Goal: Browse casually: Explore the website without a specific task or goal

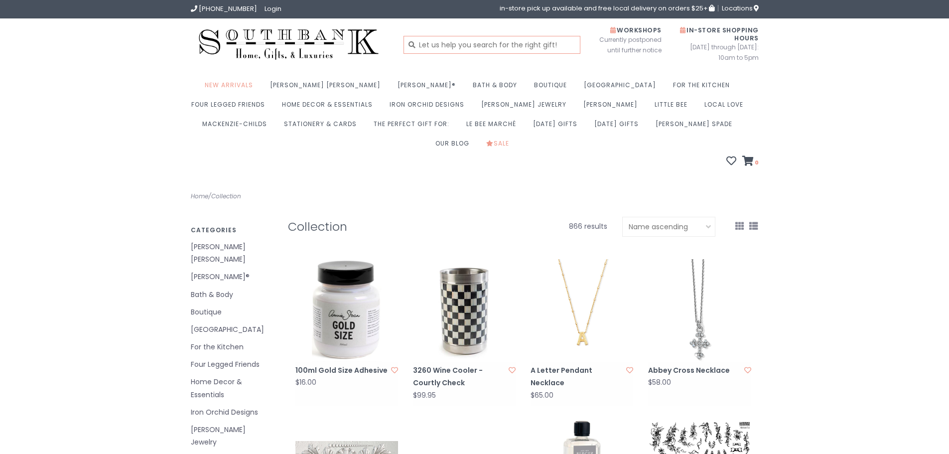
click at [465, 41] on input "text" at bounding box center [491, 45] width 177 height 18
type input "u"
type input "pumpkins"
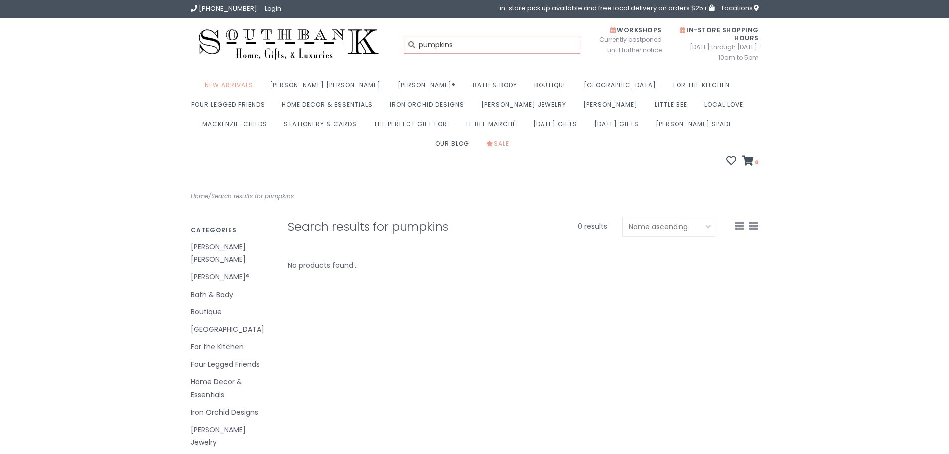
click at [465, 41] on input "pumpkins" at bounding box center [491, 45] width 177 height 18
type input "pumpkin"
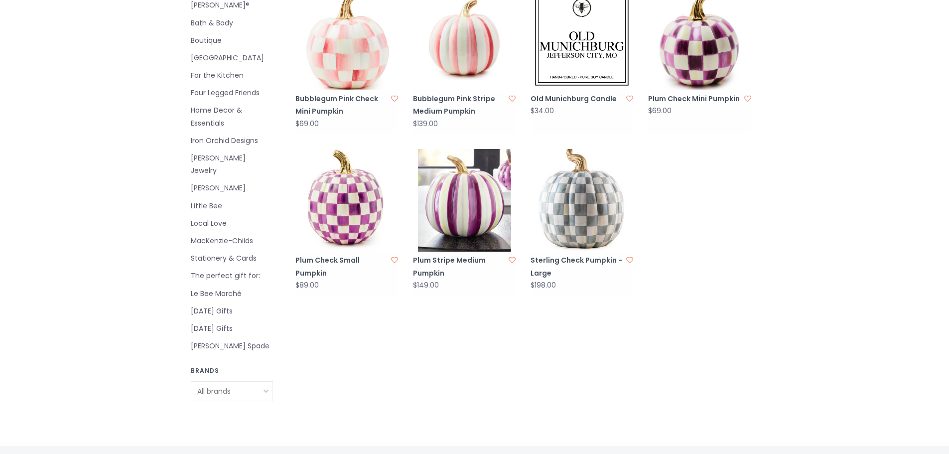
scroll to position [272, 0]
click at [222, 134] on link "Iron Orchid Designs" at bounding box center [232, 140] width 82 height 12
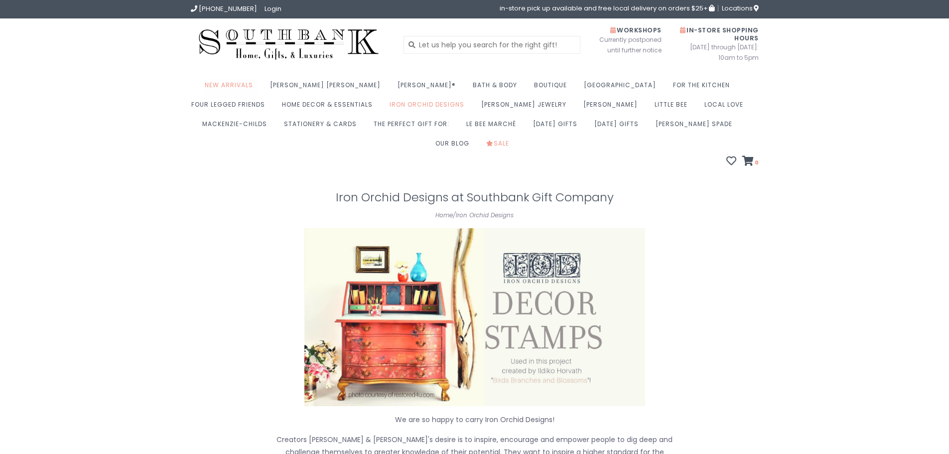
click at [244, 86] on link "New Arrivals" at bounding box center [231, 87] width 53 height 19
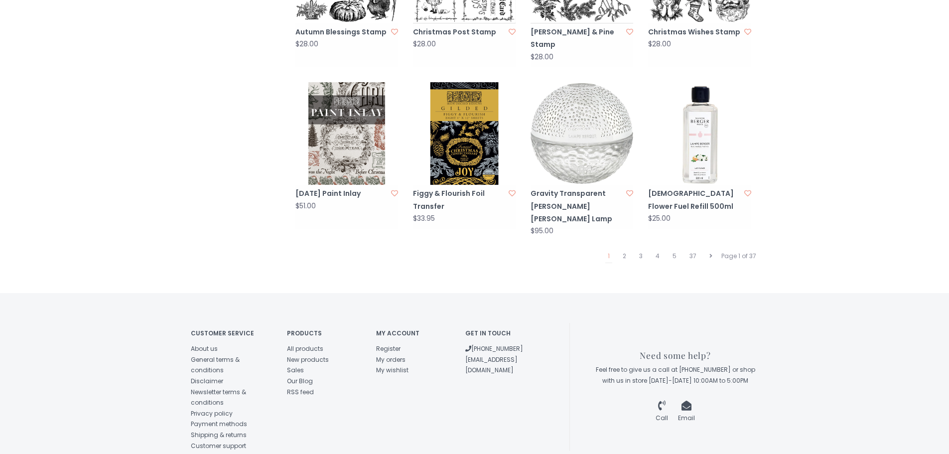
scroll to position [1012, 0]
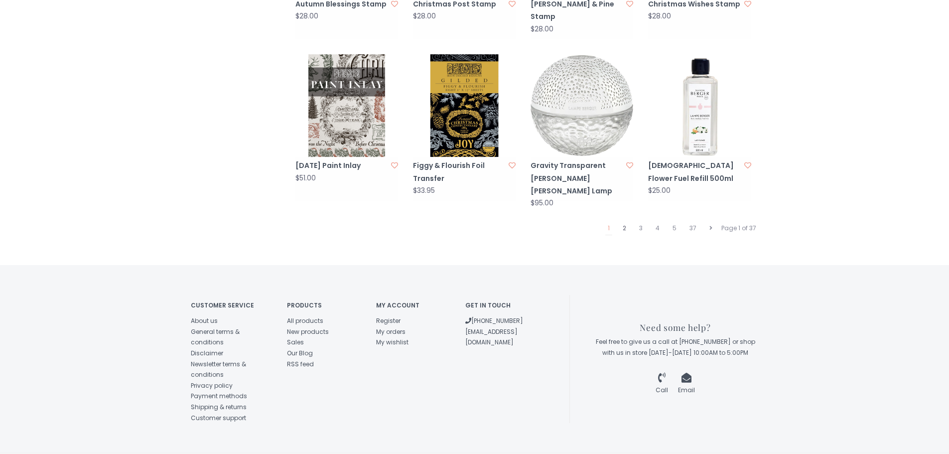
click at [624, 222] on link "2" at bounding box center [624, 228] width 8 height 13
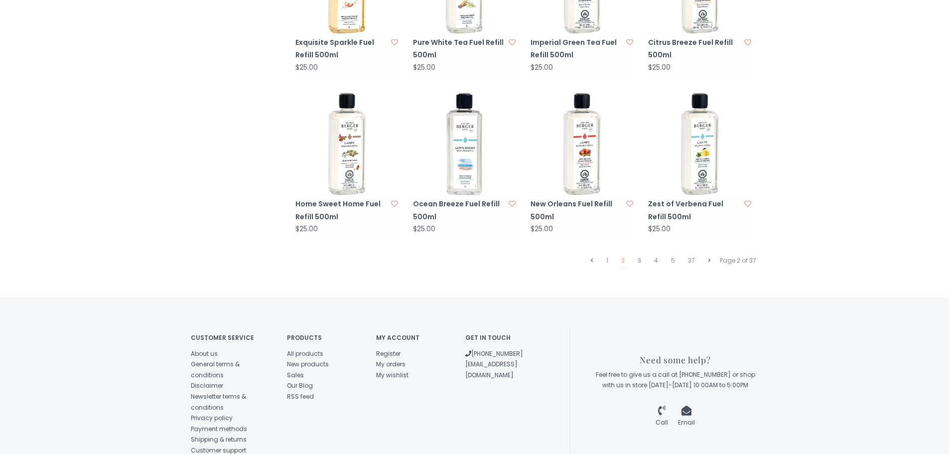
scroll to position [974, 0]
click at [639, 254] on link "3" at bounding box center [639, 260] width 8 height 13
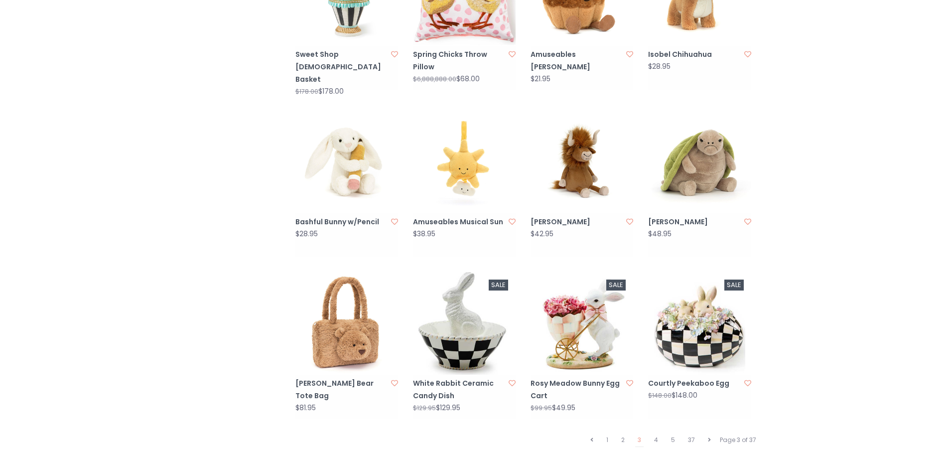
scroll to position [819, 0]
click at [657, 433] on link "4" at bounding box center [655, 439] width 9 height 13
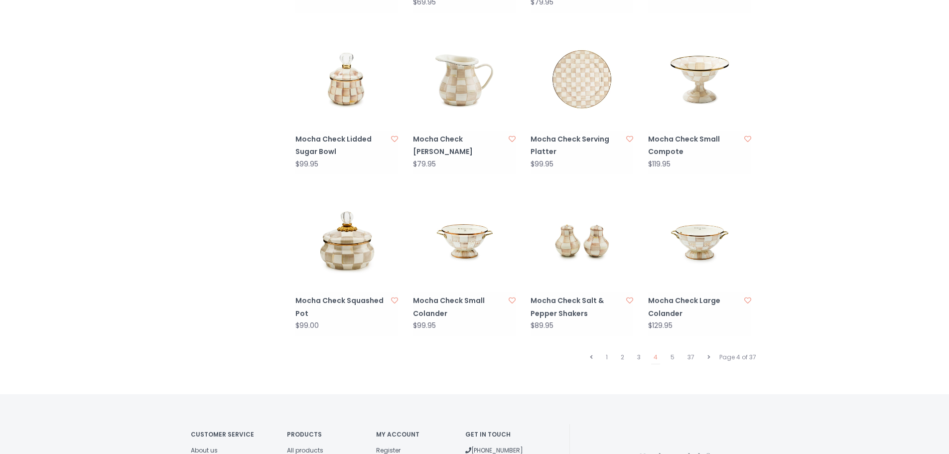
scroll to position [878, 0]
click at [670, 350] on link "5" at bounding box center [672, 356] width 9 height 13
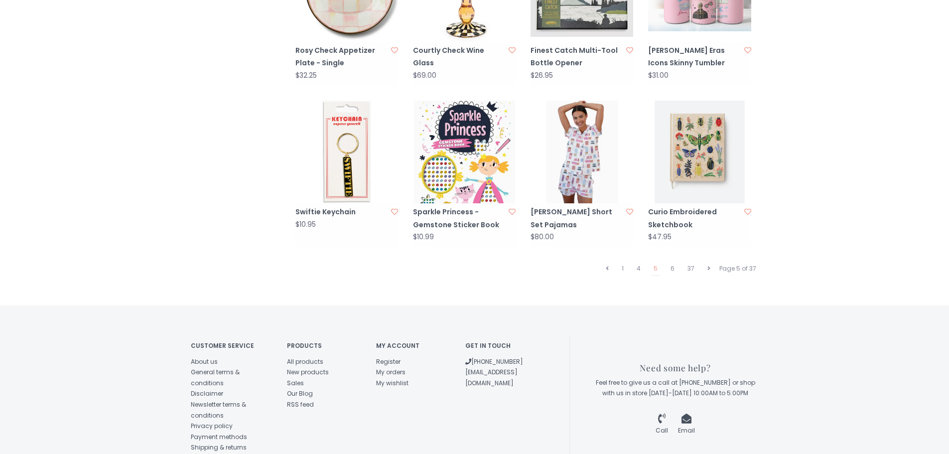
scroll to position [966, 0]
click at [675, 261] on link "6" at bounding box center [672, 267] width 9 height 13
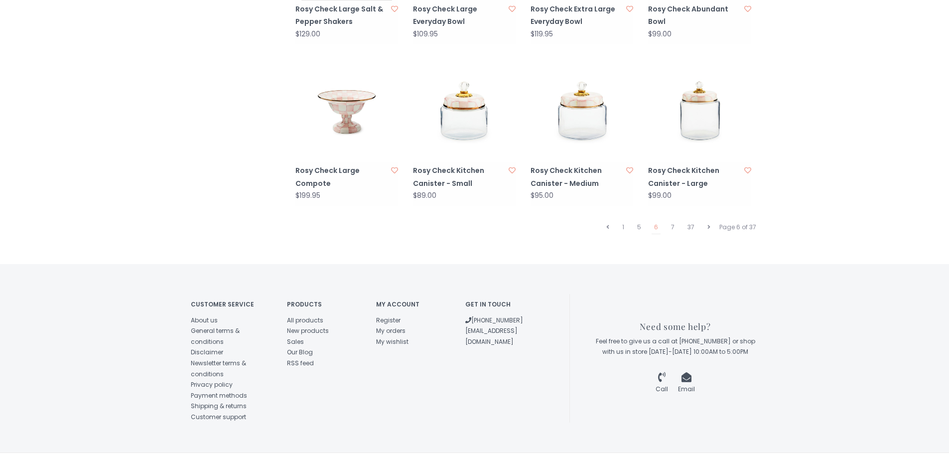
scroll to position [1012, 0]
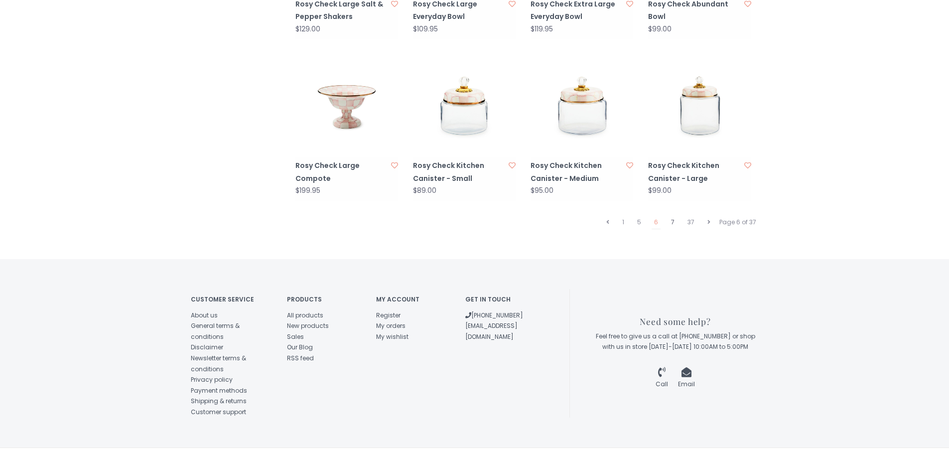
click at [673, 216] on link "7" at bounding box center [672, 222] width 8 height 13
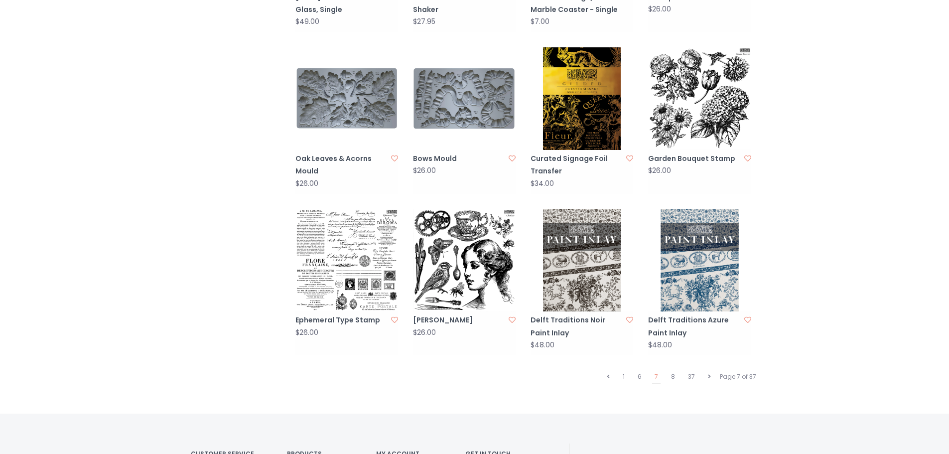
scroll to position [858, 0]
click at [674, 370] on link "8" at bounding box center [672, 376] width 9 height 13
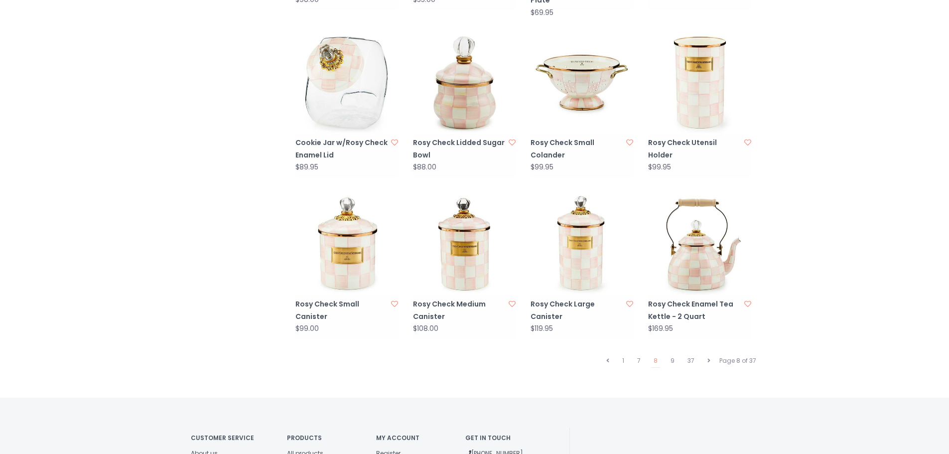
scroll to position [885, 0]
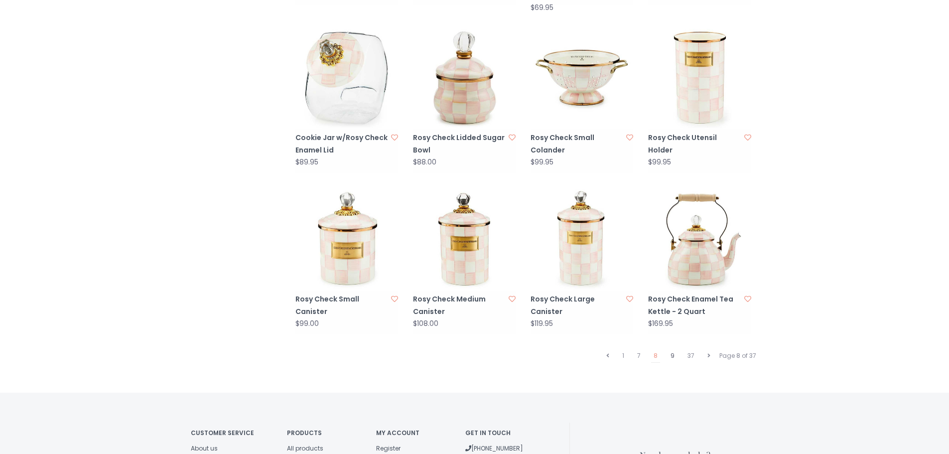
click at [672, 349] on link "9" at bounding box center [672, 355] width 9 height 13
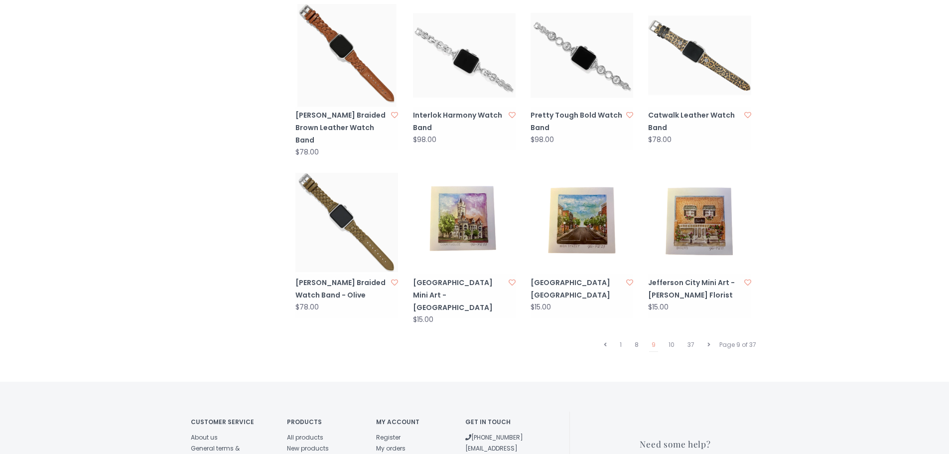
scroll to position [907, 0]
click at [669, 338] on link "10" at bounding box center [671, 344] width 11 height 13
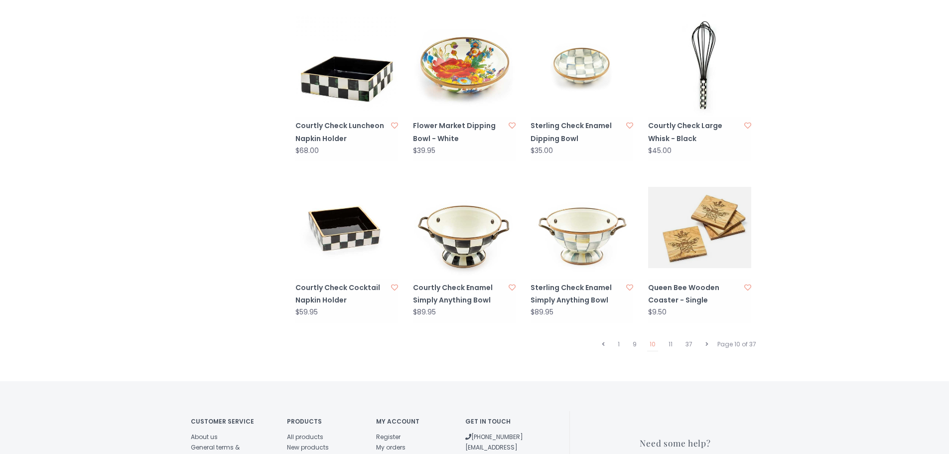
scroll to position [902, 0]
click at [673, 337] on link "11" at bounding box center [670, 343] width 9 height 13
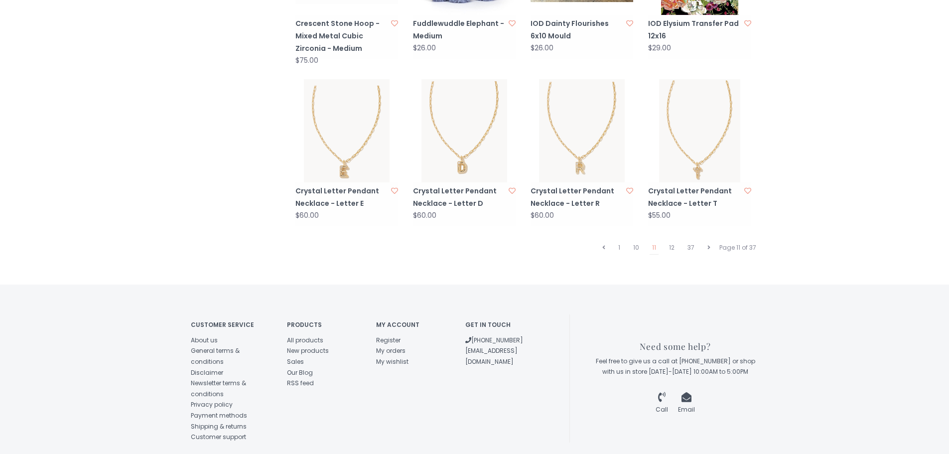
scroll to position [1007, 0]
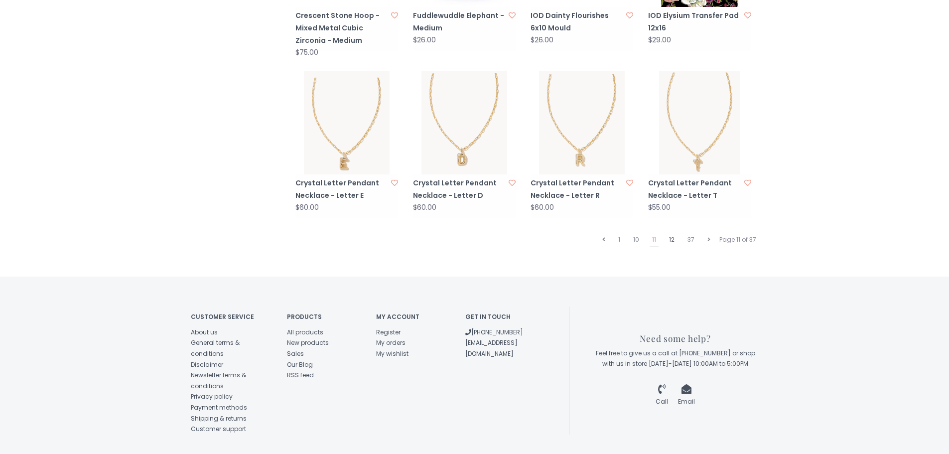
click at [671, 233] on link "12" at bounding box center [671, 239] width 10 height 13
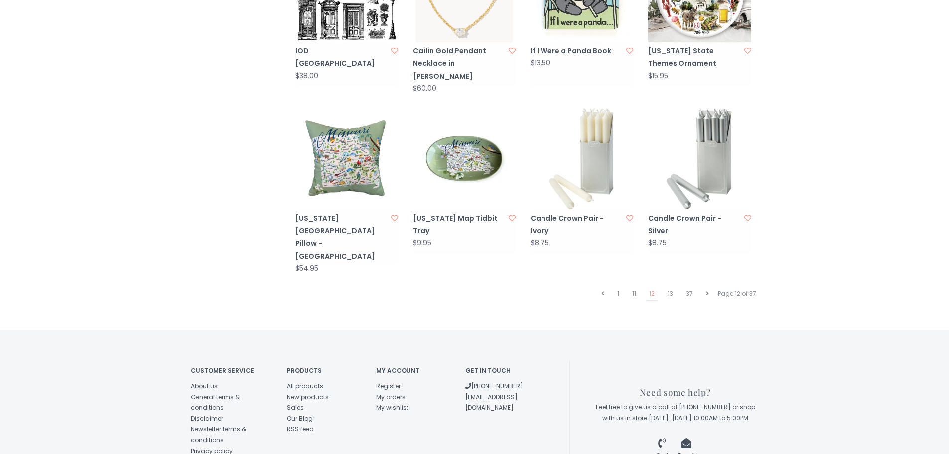
scroll to position [1012, 0]
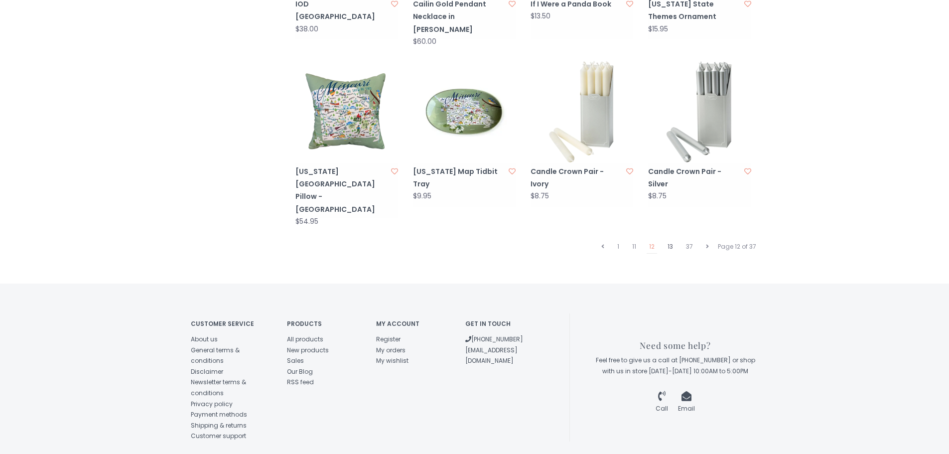
click at [670, 240] on link "13" at bounding box center [670, 246] width 10 height 13
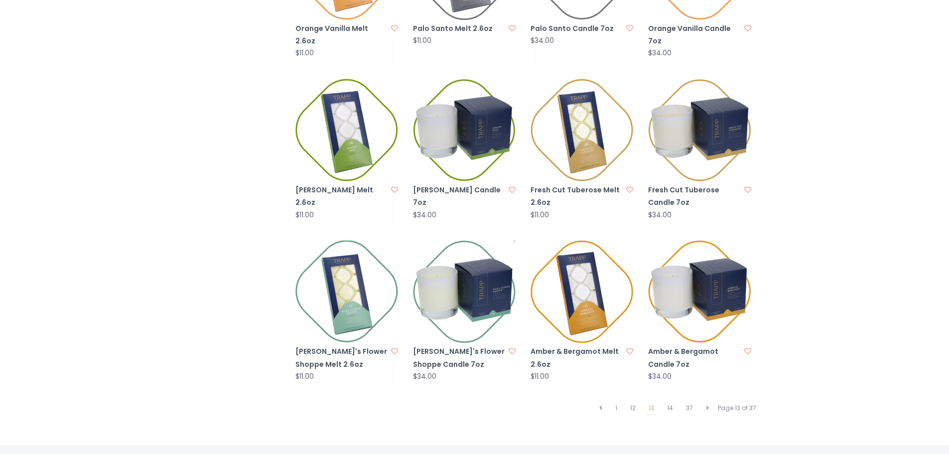
scroll to position [835, 0]
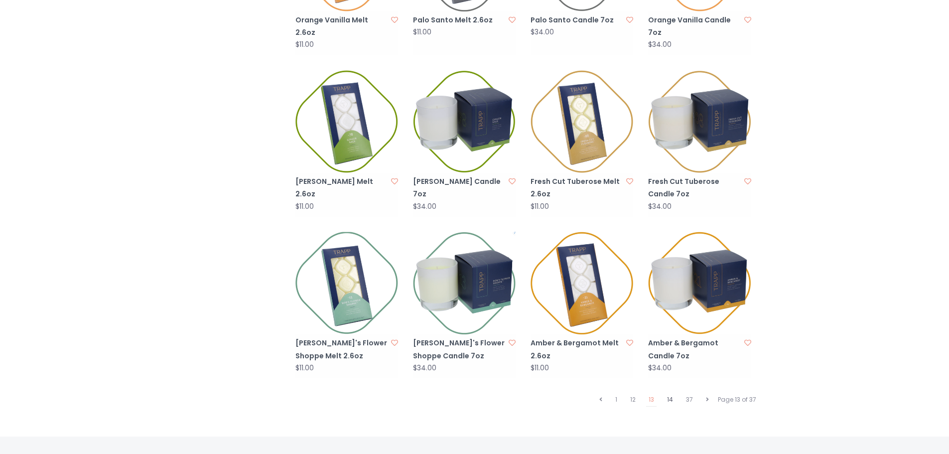
click at [669, 393] on link "14" at bounding box center [669, 399] width 11 height 13
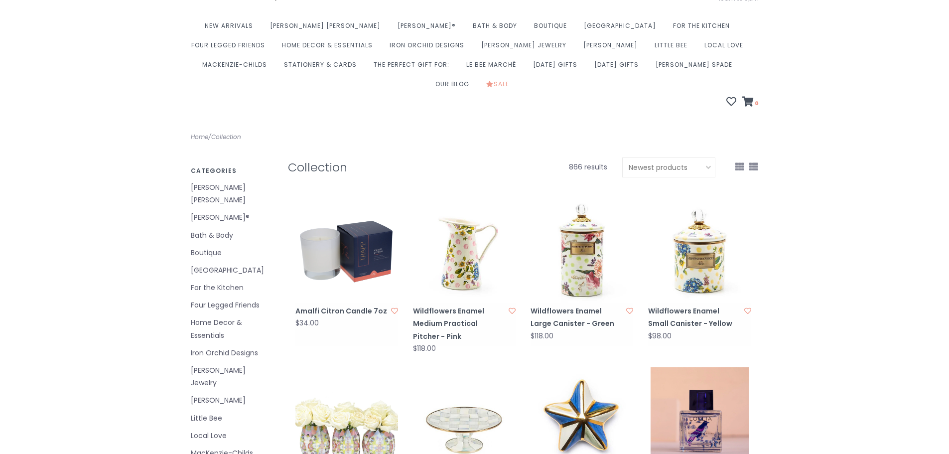
scroll to position [21, 0]
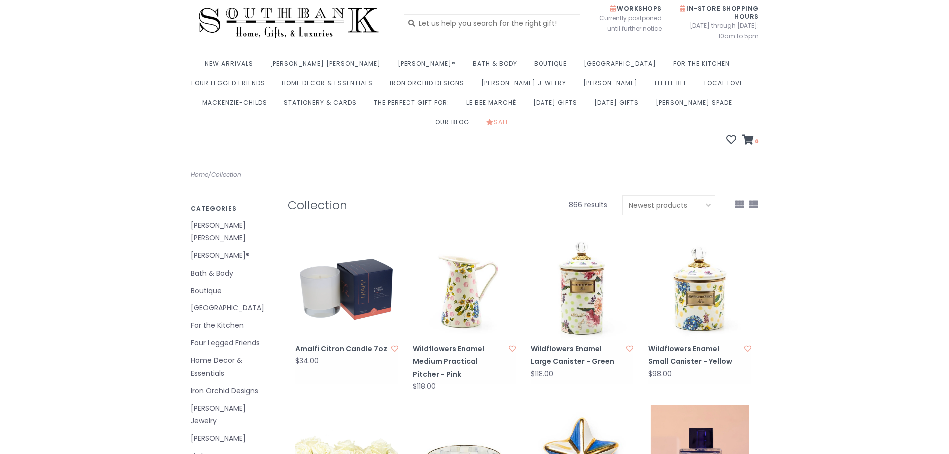
click at [671, 195] on select "Most viewed Newest products Lowest price Highest price Name ascending Name desc…" at bounding box center [668, 205] width 93 height 20
click at [285, 166] on link "Seasonal" at bounding box center [364, 165] width 159 height 19
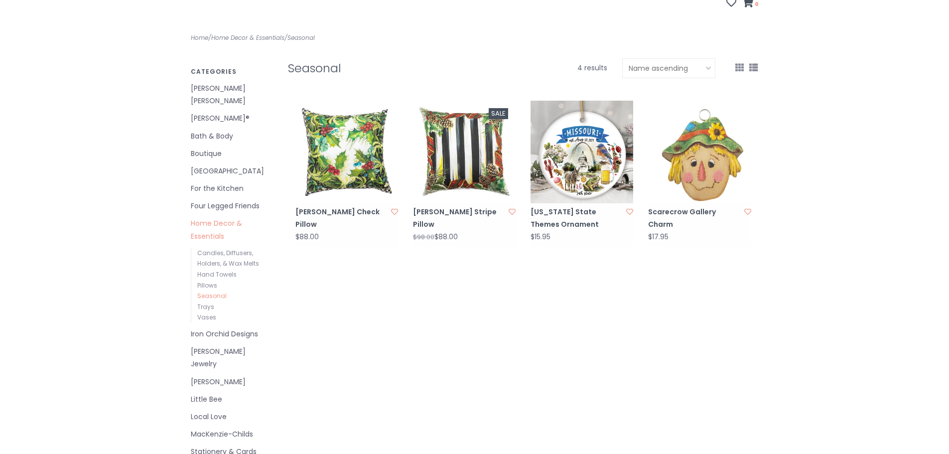
scroll to position [158, 0]
click at [214, 281] on link "Pillows" at bounding box center [207, 285] width 20 height 8
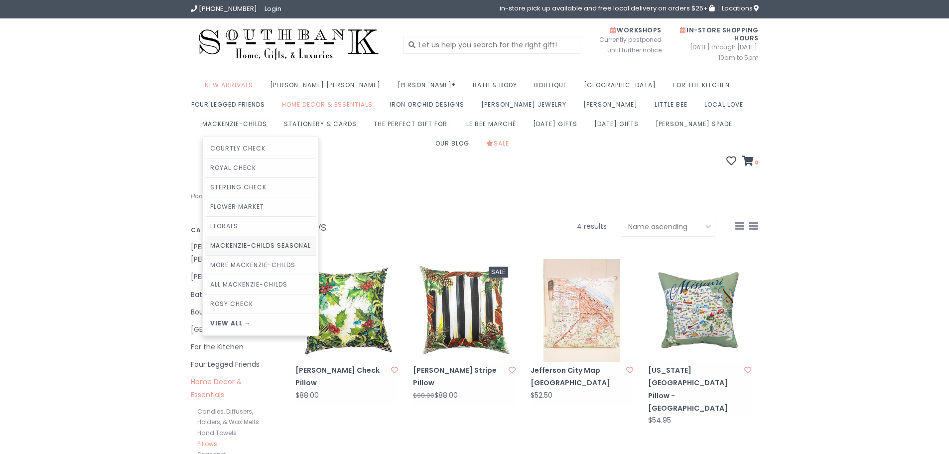
click at [316, 236] on link "MacKenzie-Childs Seasonal" at bounding box center [260, 245] width 111 height 19
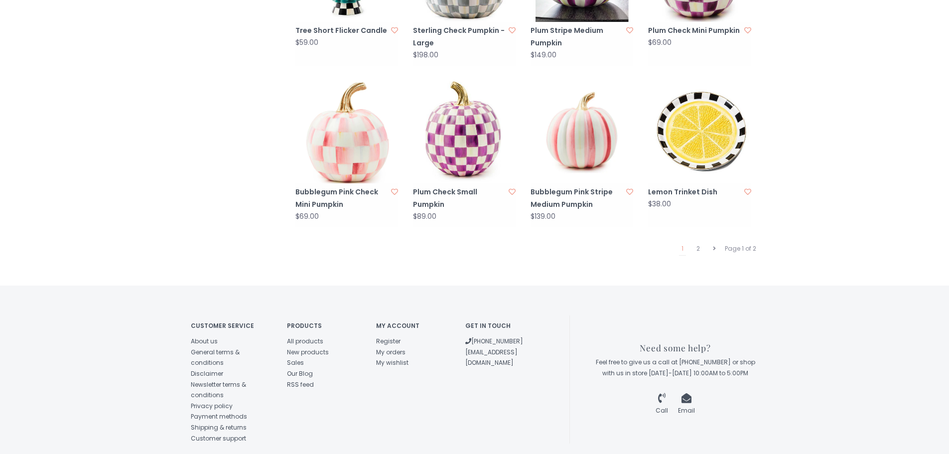
scroll to position [993, 0]
click at [696, 241] on link "2" at bounding box center [698, 247] width 8 height 13
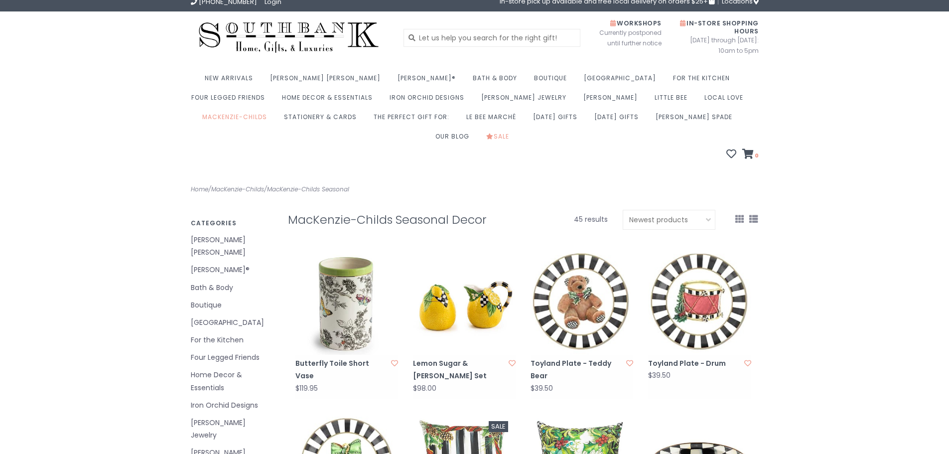
scroll to position [7, 0]
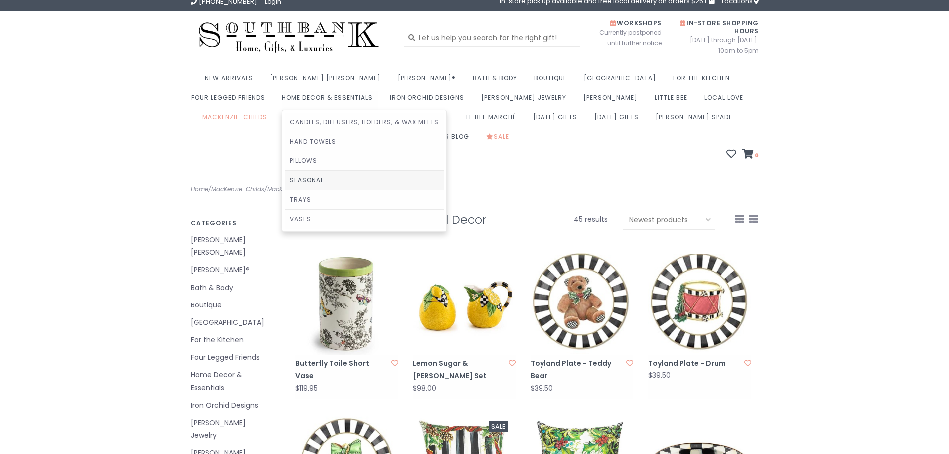
click at [285, 177] on link "Seasonal" at bounding box center [364, 180] width 159 height 19
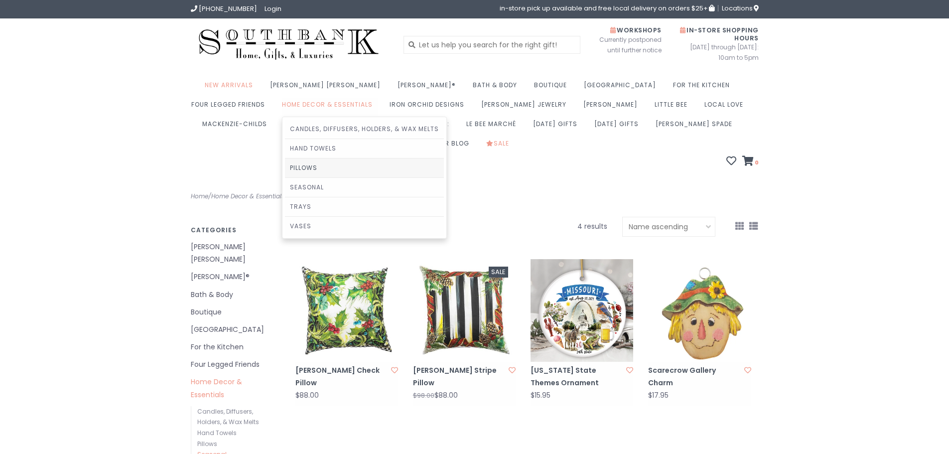
click at [285, 165] on link "Pillows" at bounding box center [364, 167] width 159 height 19
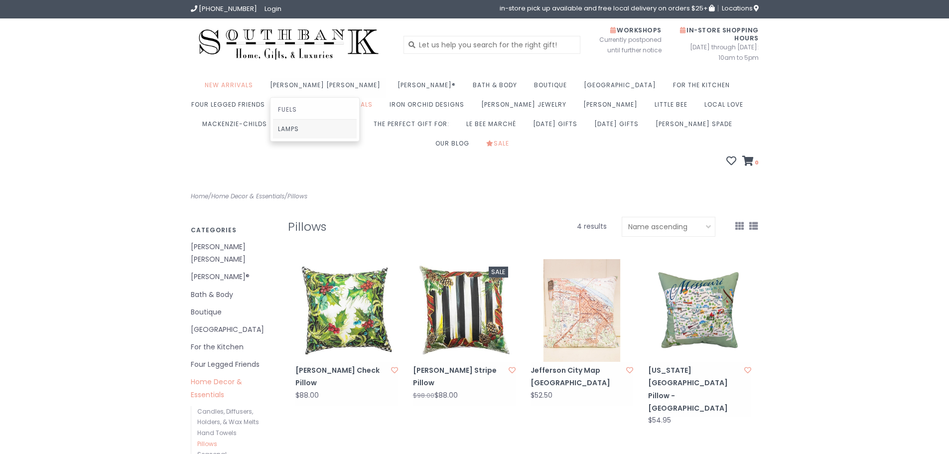
click at [305, 127] on link "Lamps" at bounding box center [315, 129] width 84 height 19
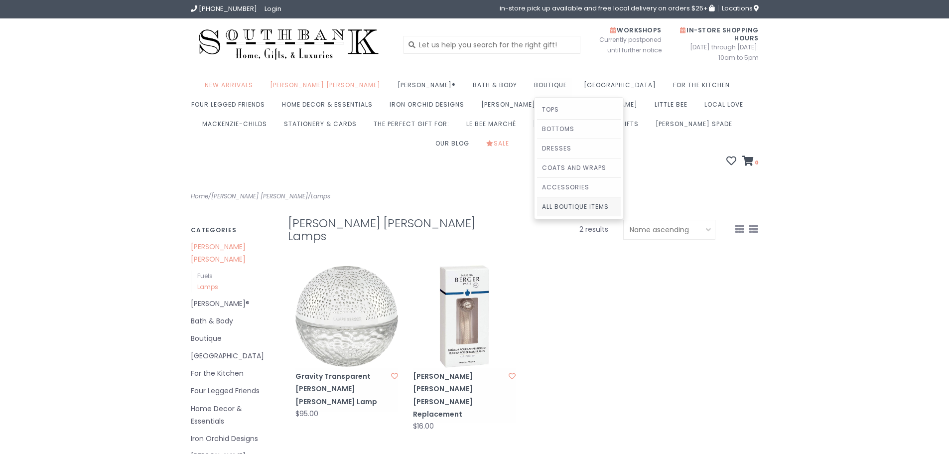
click at [537, 202] on link "All Boutique Items" at bounding box center [579, 206] width 84 height 19
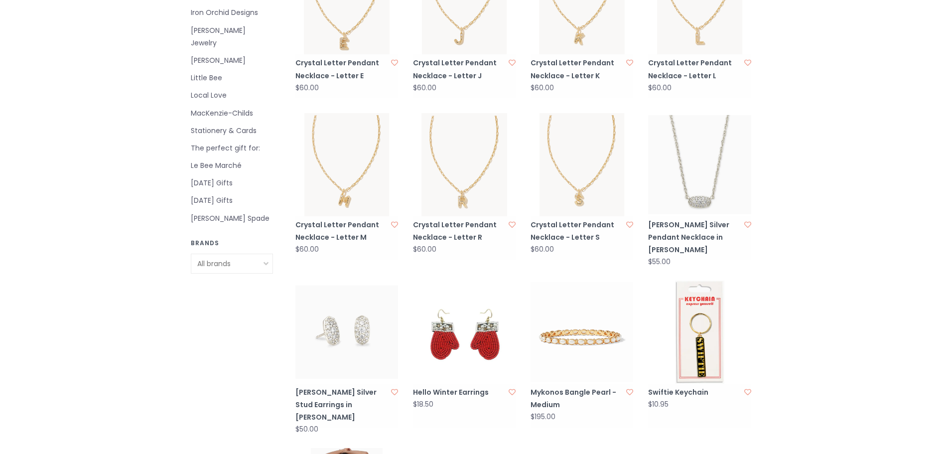
scroll to position [469, 0]
click at [207, 212] on link "[PERSON_NAME] Spade" at bounding box center [232, 218] width 82 height 12
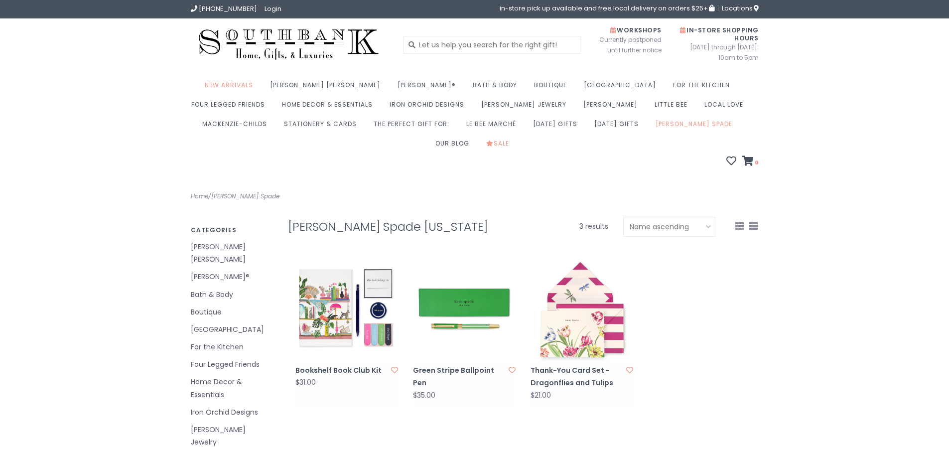
click at [221, 376] on link "Home Decor & Essentials" at bounding box center [232, 388] width 82 height 25
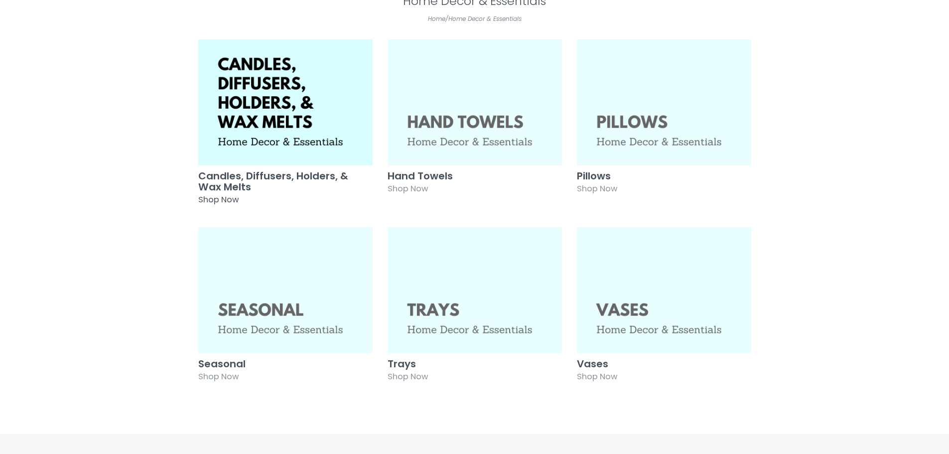
scroll to position [219, 0]
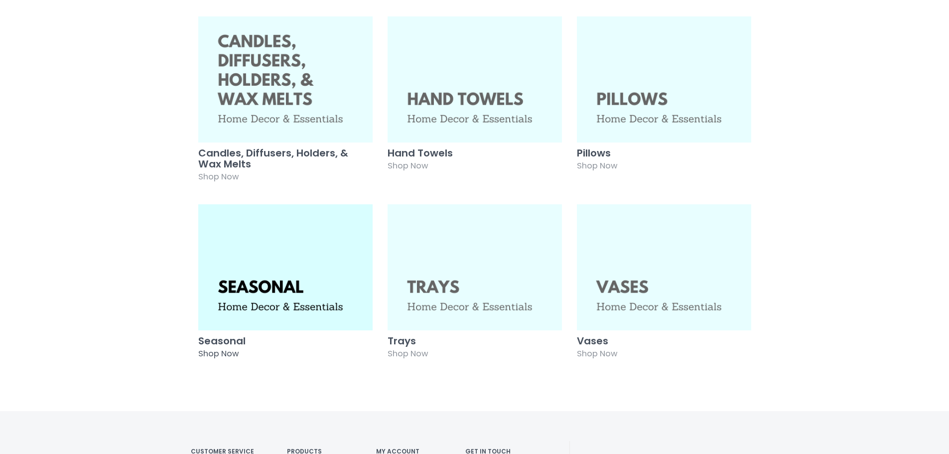
click at [297, 254] on img at bounding box center [285, 267] width 174 height 126
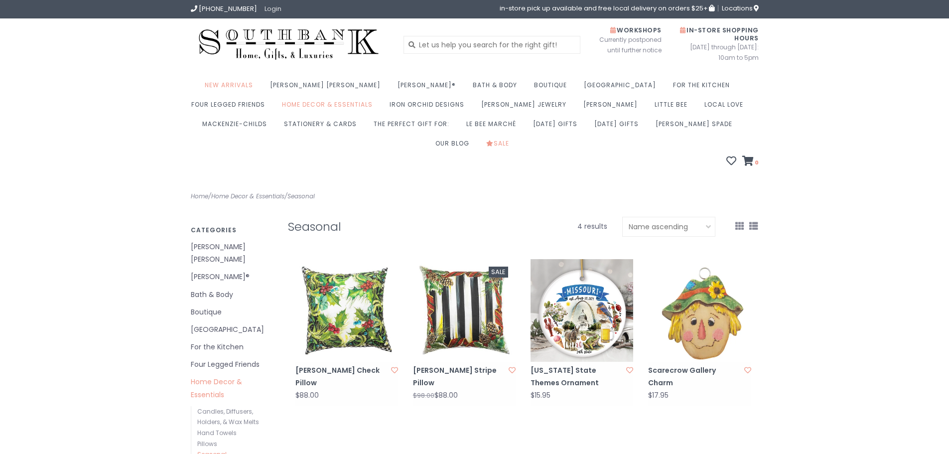
click at [265, 9] on link "Login" at bounding box center [272, 8] width 17 height 9
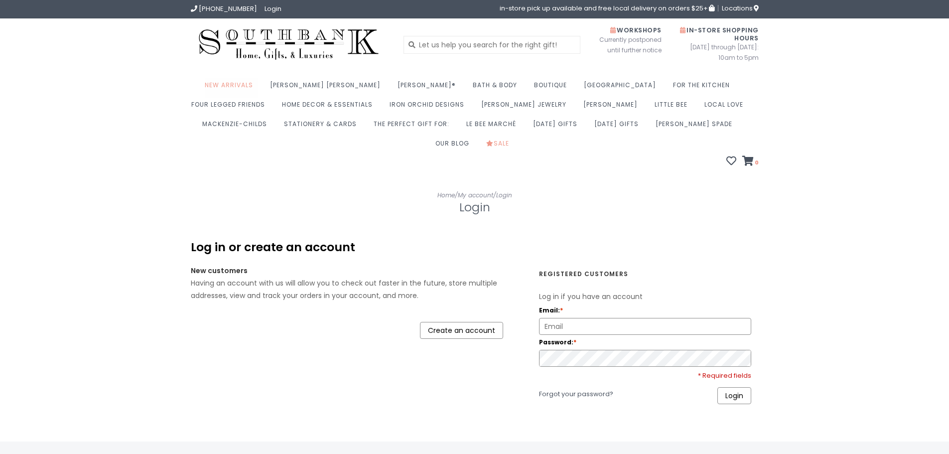
click at [245, 84] on link "New Arrivals" at bounding box center [231, 87] width 53 height 19
